Goal: Information Seeking & Learning: Understand process/instructions

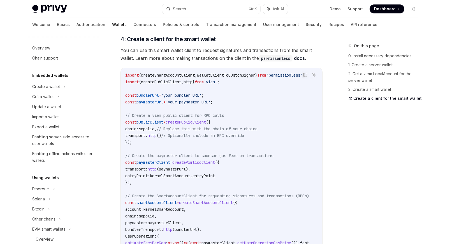
scroll to position [661, 0]
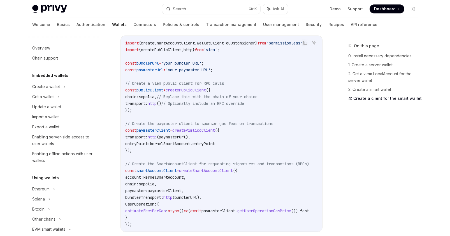
type textarea "*"
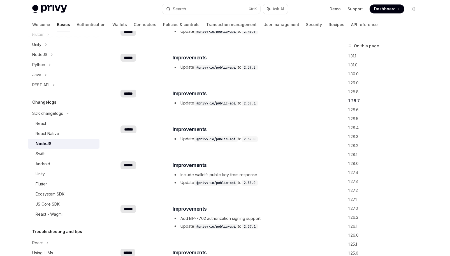
scroll to position [454, 0]
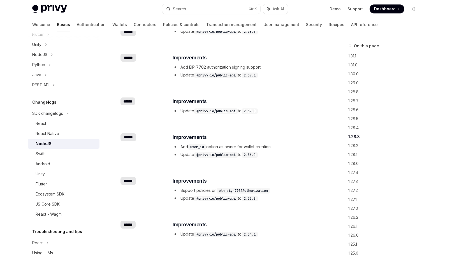
click at [224, 126] on div "​ ****** ​ Improvements Add user_id option as owner for wallet creation Update …" at bounding box center [221, 146] width 202 height 44
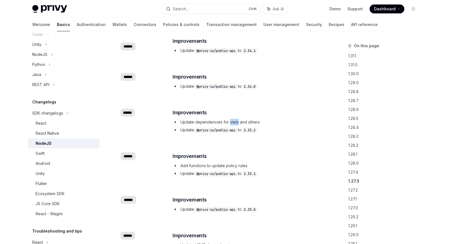
scroll to position [637, 0]
drag, startPoint x: 200, startPoint y: 121, endPoint x: 269, endPoint y: 124, distance: 69.5
click at [269, 124] on li "Update dependencies for viem and others" at bounding box center [246, 122] width 149 height 7
click at [356, 112] on link "1.28.6" at bounding box center [385, 109] width 74 height 9
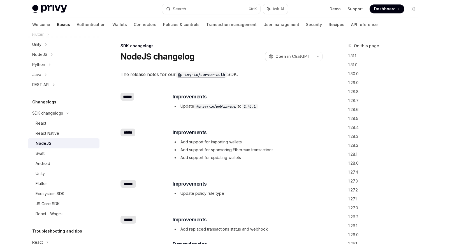
click at [220, 106] on code "@privy-io/public-api" at bounding box center [216, 107] width 44 height 6
click at [209, 75] on code "@privy-io/server-auth" at bounding box center [202, 75] width 52 height 6
type textarea "*"
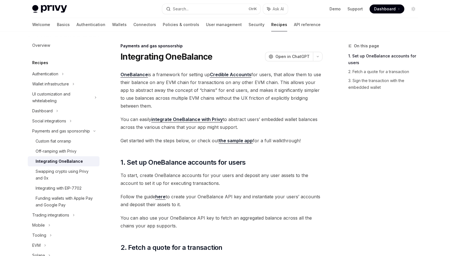
click at [388, 6] on span "Dashboard" at bounding box center [385, 9] width 22 height 6
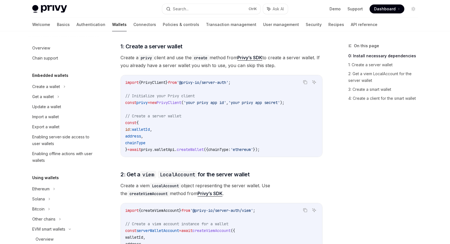
scroll to position [245, 0]
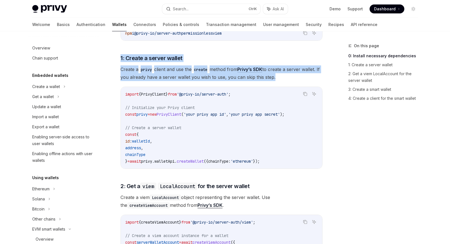
drag, startPoint x: 284, startPoint y: 154, endPoint x: 167, endPoint y: 46, distance: 158.3
click at [167, 87] on div "import { PrivyClient } from '@privy-io/server-auth' ; // Initialize your Privy …" at bounding box center [221, 128] width 201 height 82
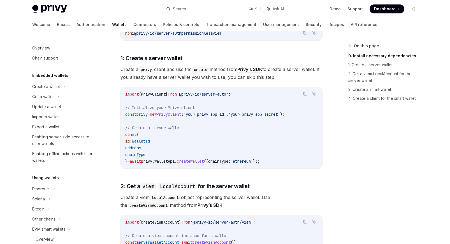
click at [234, 132] on code "import { PrivyClient } from '@privy-io/server-auth' ; // Initialize your Privy …" at bounding box center [221, 128] width 192 height 74
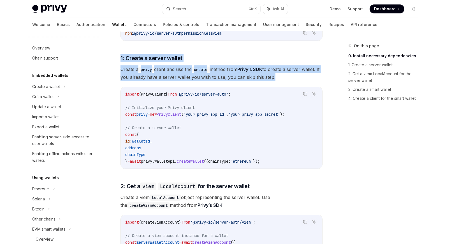
drag, startPoint x: 281, startPoint y: 152, endPoint x: 133, endPoint y: 45, distance: 182.6
click at [133, 87] on div "import { PrivyClient } from '@privy-io/server-auth' ; // Initialize your Privy …" at bounding box center [221, 128] width 201 height 82
copy div "1: Create a server wallet Create a privy client and use the create method from …"
click at [252, 68] on span "Create a privy client and use the create method from Privy’s SDK to create a se…" at bounding box center [221, 74] width 202 height 16
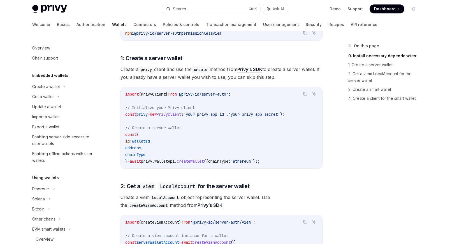
drag, startPoint x: 136, startPoint y: 69, endPoint x: 310, endPoint y: 73, distance: 174.2
click at [310, 73] on span "Create a privy client and use the create method from Privy’s SDK to create a se…" at bounding box center [221, 74] width 202 height 16
copy span "If you already have a server wallet you wish to use, you can skip this step."
click at [276, 183] on h3 "​ 2: Get a viem LocalAccount for the server wallet" at bounding box center [221, 187] width 202 height 8
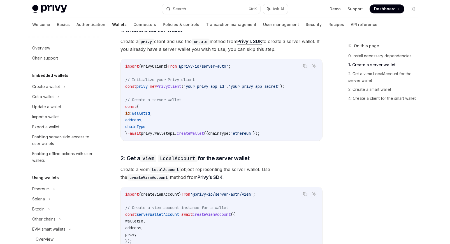
scroll to position [358, 0]
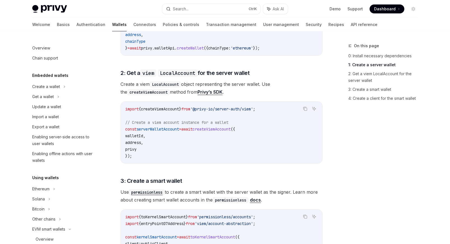
click at [206, 89] on link "Privy’s SDK" at bounding box center [209, 92] width 25 height 6
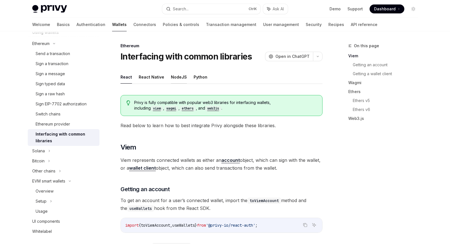
click at [174, 78] on button "NodeJS" at bounding box center [179, 77] width 16 height 13
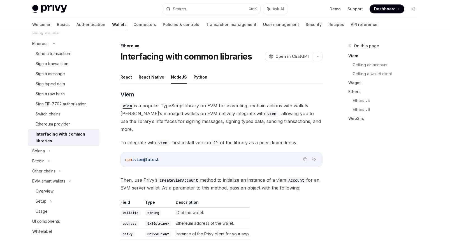
type textarea "*"
